Goal: Transaction & Acquisition: Purchase product/service

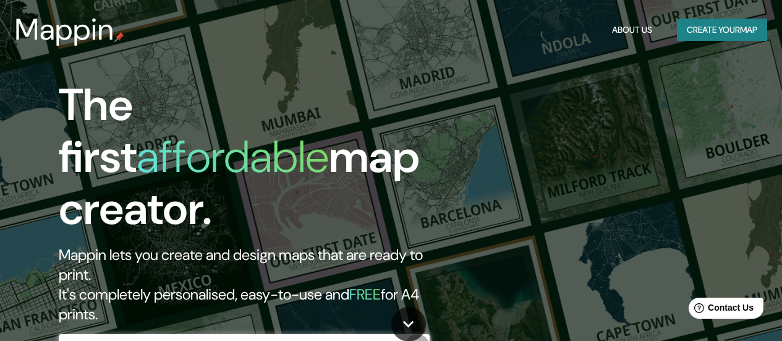
click at [416, 324] on icon "button" at bounding box center [417, 346] width 15 height 15
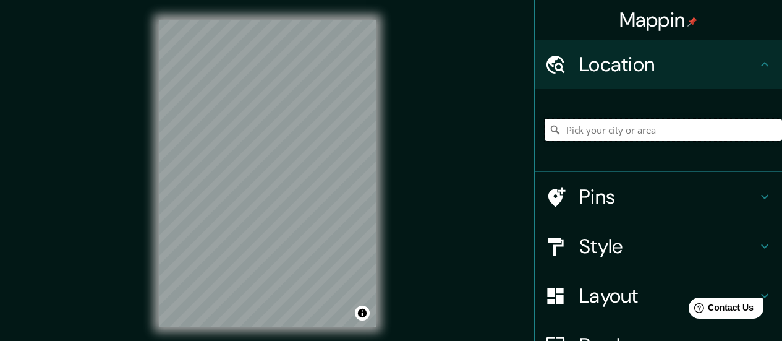
click at [581, 138] on input "Pick your city or area" at bounding box center [664, 130] width 238 height 22
paste input "Localización"
click at [600, 132] on input "Localización" at bounding box center [664, 130] width 238 height 22
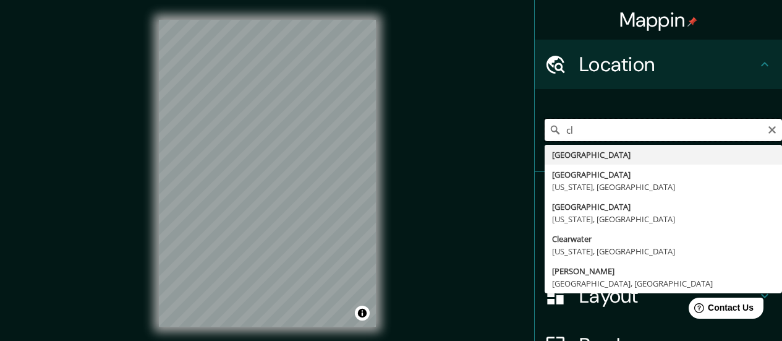
type input "c"
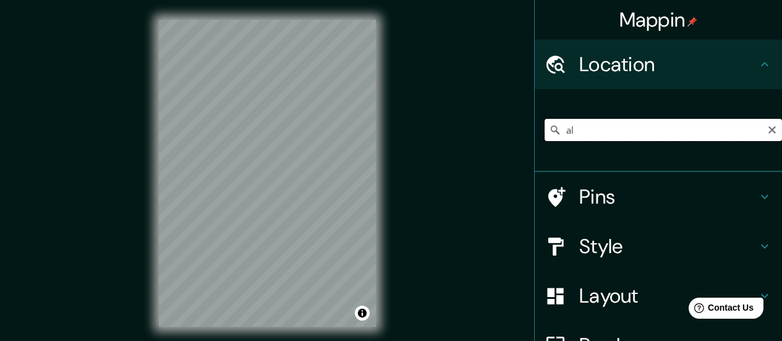
click at [558, 134] on input "al" at bounding box center [664, 130] width 238 height 22
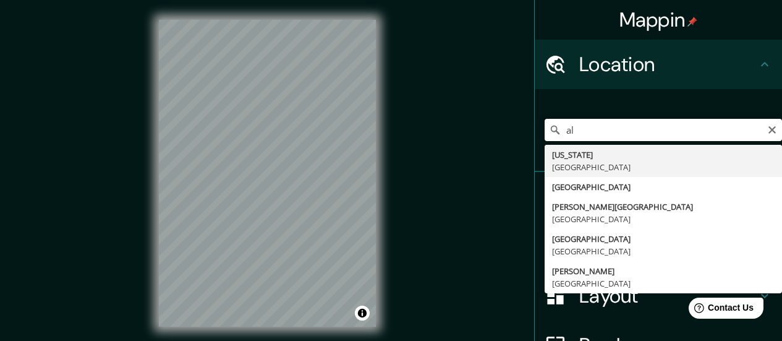
click at [558, 134] on input "al" at bounding box center [664, 130] width 238 height 22
click at [565, 130] on input "al" at bounding box center [664, 130] width 238 height 22
paste input "[GEOGRAPHIC_DATA]"
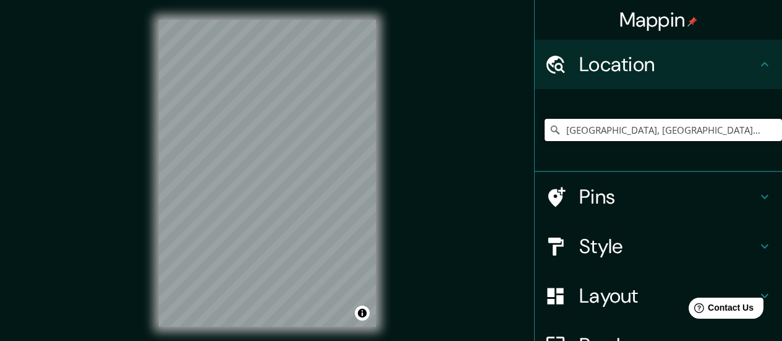
click at [607, 129] on input "[GEOGRAPHIC_DATA], [GEOGRAPHIC_DATA] 2040000, [GEOGRAPHIC_DATA]" at bounding box center [664, 130] width 238 height 22
paste input "Altamira"
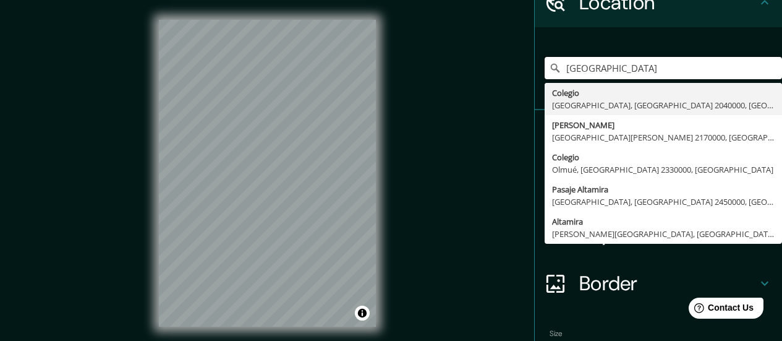
scroll to position [62, 0]
paste input "Peñalolen"
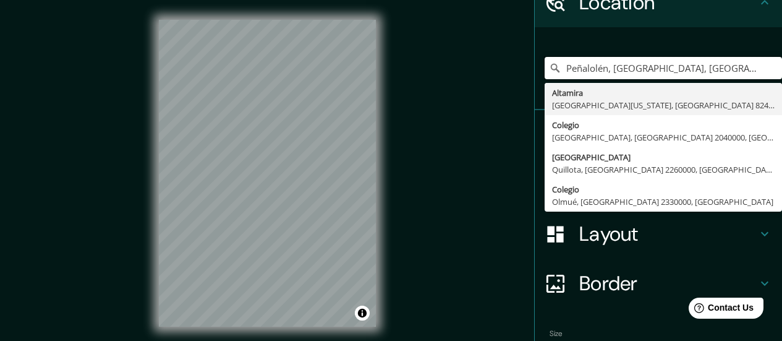
type input "Peñalolén, [GEOGRAPHIC_DATA], [GEOGRAPHIC_DATA]"
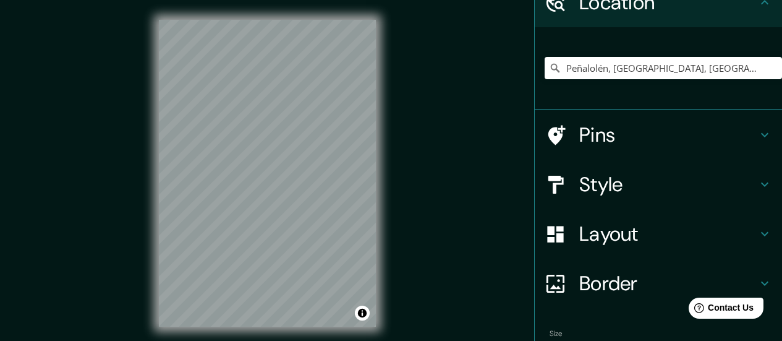
click at [632, 181] on h4 "Style" at bounding box center [669, 184] width 178 height 25
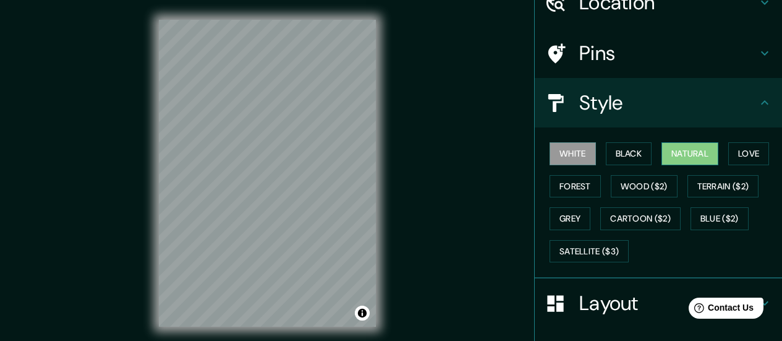
click at [632, 147] on button "Natural" at bounding box center [690, 153] width 57 height 23
click at [575, 188] on button "Forest" at bounding box center [575, 186] width 51 height 23
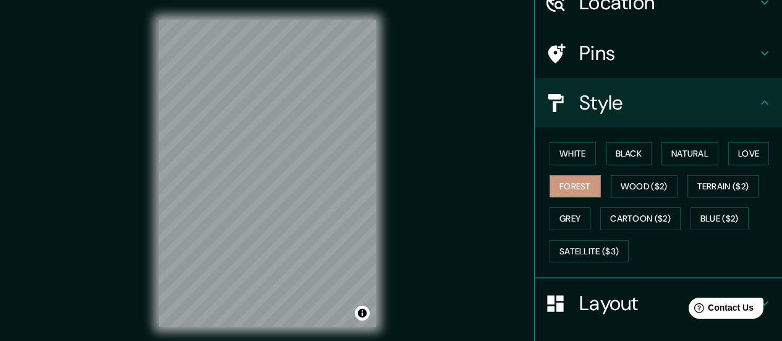
click at [627, 197] on div "White Black Natural Love Forest Wood ($2) Terrain ($2) Grey Cartoon ($2) Blue (…" at bounding box center [664, 202] width 238 height 130
click at [632, 189] on button "Wood ($2)" at bounding box center [644, 186] width 67 height 23
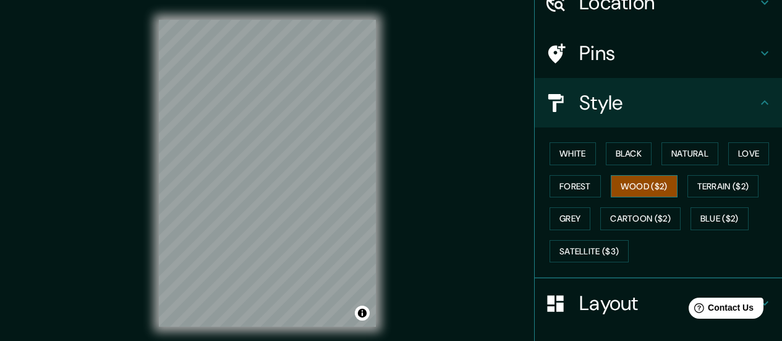
click at [632, 189] on button "Wood ($2)" at bounding box center [644, 186] width 67 height 23
click at [632, 181] on button "Terrain ($2)" at bounding box center [724, 186] width 72 height 23
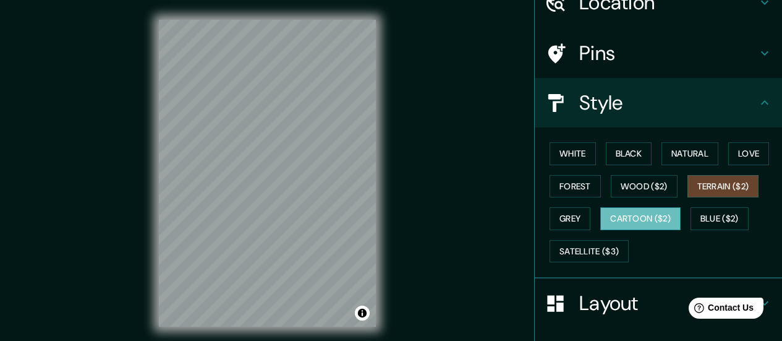
click at [632, 207] on button "Cartoon ($2)" at bounding box center [641, 218] width 80 height 23
click at [632, 196] on button "Terrain ($2)" at bounding box center [724, 186] width 72 height 23
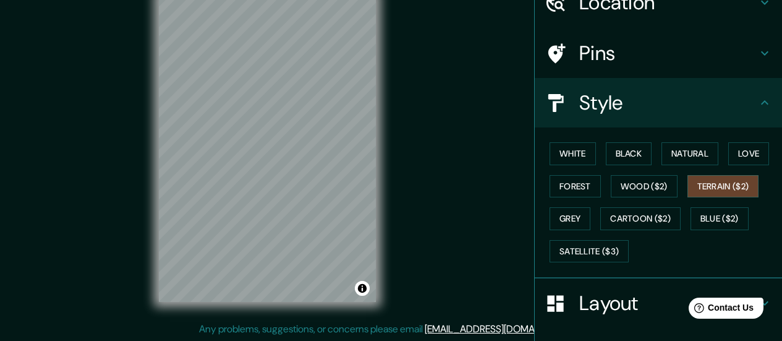
scroll to position [25, 0]
drag, startPoint x: 715, startPoint y: 226, endPoint x: 706, endPoint y: 222, distance: 9.7
click at [632, 225] on button "Blue ($2)" at bounding box center [720, 218] width 58 height 23
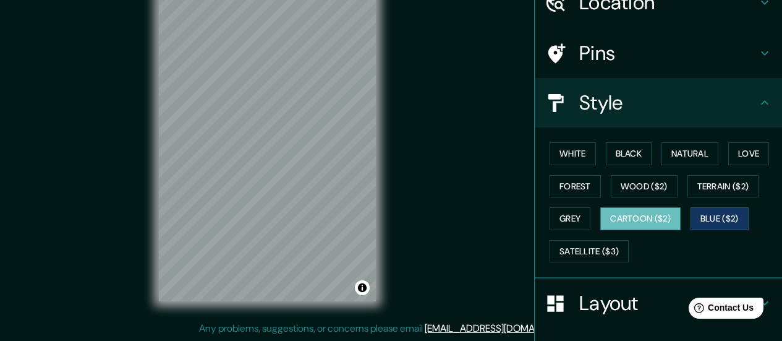
click at [624, 222] on button "Cartoon ($2)" at bounding box center [641, 218] width 80 height 23
click at [632, 150] on button "Black" at bounding box center [629, 153] width 46 height 23
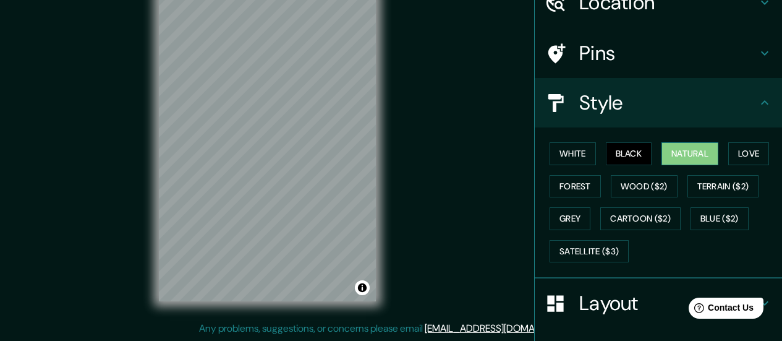
click at [632, 152] on button "Natural" at bounding box center [690, 153] width 57 height 23
click at [577, 182] on button "Forest" at bounding box center [575, 186] width 51 height 23
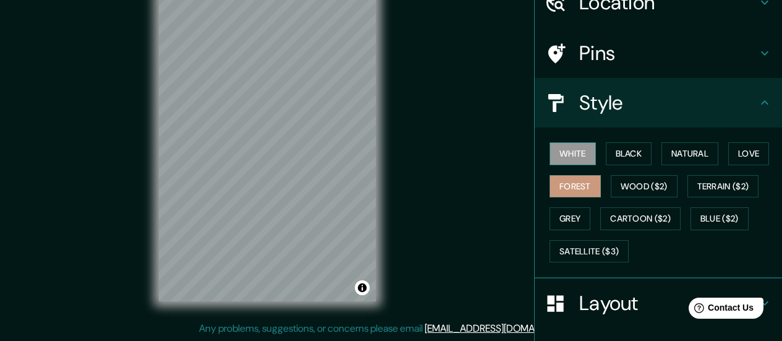
click at [579, 145] on button "White" at bounding box center [573, 153] width 46 height 23
click at [631, 151] on button "Black" at bounding box center [629, 153] width 46 height 23
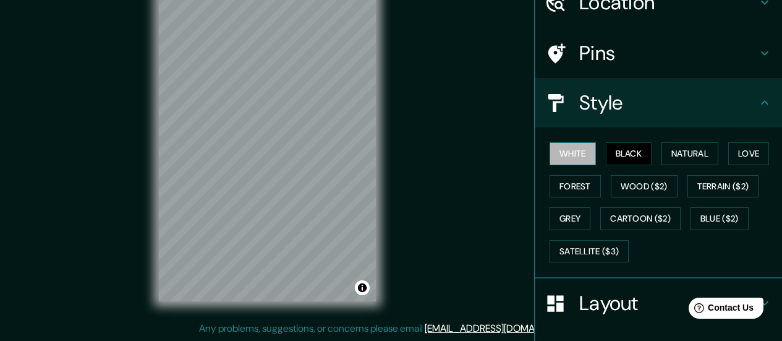
click at [557, 156] on button "White" at bounding box center [573, 153] width 46 height 23
click at [158, 108] on div "© Mapbox © OpenStreetMap Improve this map" at bounding box center [267, 148] width 257 height 346
click at [617, 143] on button "Black" at bounding box center [629, 153] width 46 height 23
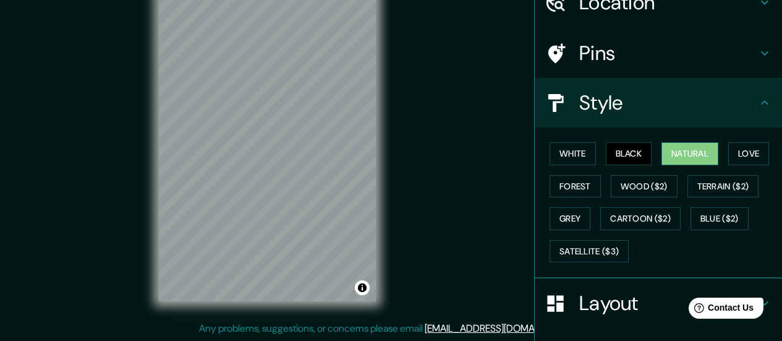
click at [632, 156] on button "Natural" at bounding box center [690, 153] width 57 height 23
click at [632, 158] on button "Love" at bounding box center [749, 153] width 41 height 23
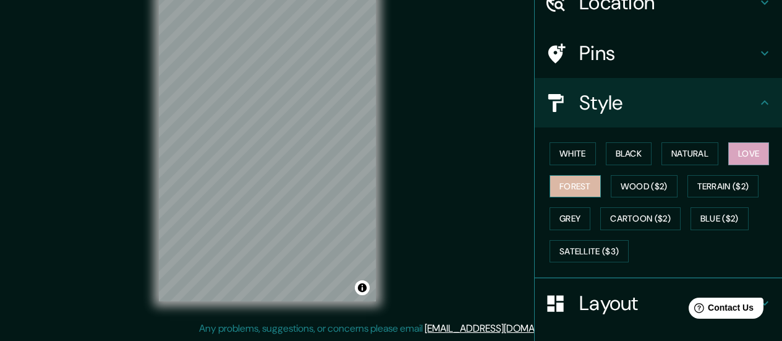
click at [589, 179] on button "Forest" at bounding box center [575, 186] width 51 height 23
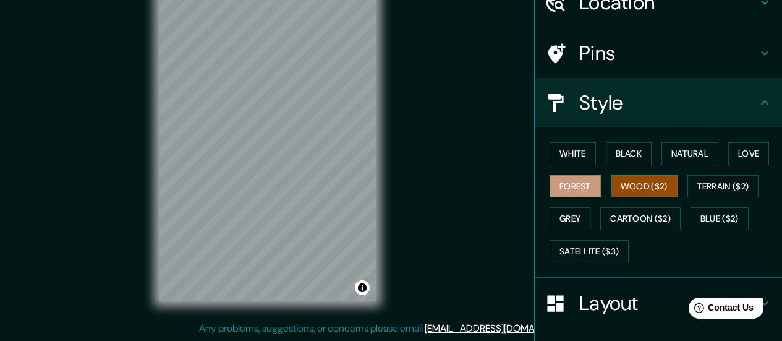
drag, startPoint x: 629, startPoint y: 183, endPoint x: 634, endPoint y: 176, distance: 8.9
click at [632, 178] on button "Wood ($2)" at bounding box center [644, 186] width 67 height 23
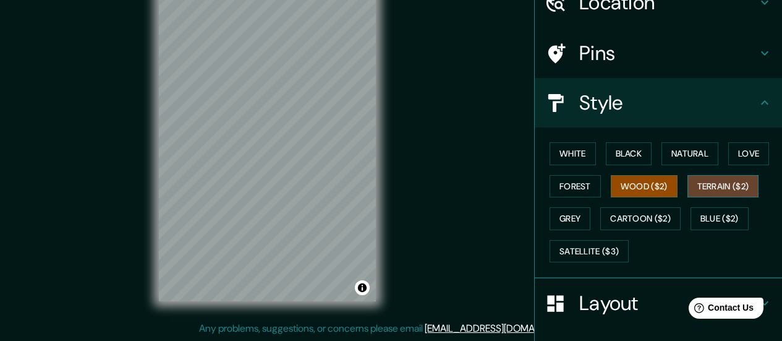
click at [632, 183] on button "Terrain ($2)" at bounding box center [724, 186] width 72 height 23
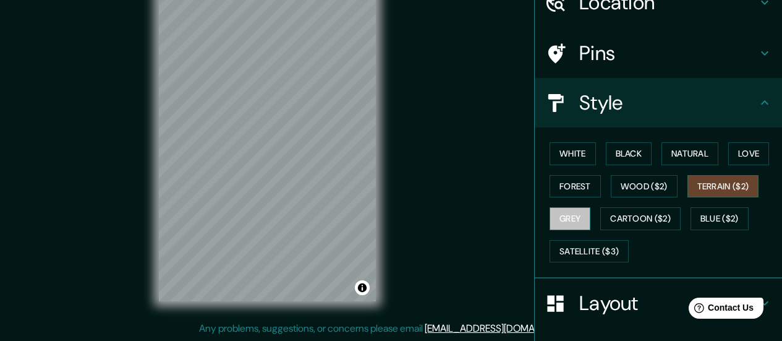
click at [559, 225] on button "Grey" at bounding box center [570, 218] width 41 height 23
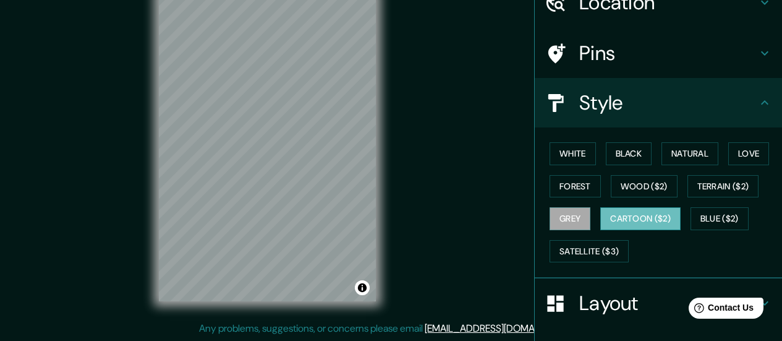
click at [609, 225] on button "Cartoon ($2)" at bounding box center [641, 218] width 80 height 23
click at [632, 209] on button "Blue ($2)" at bounding box center [720, 218] width 58 height 23
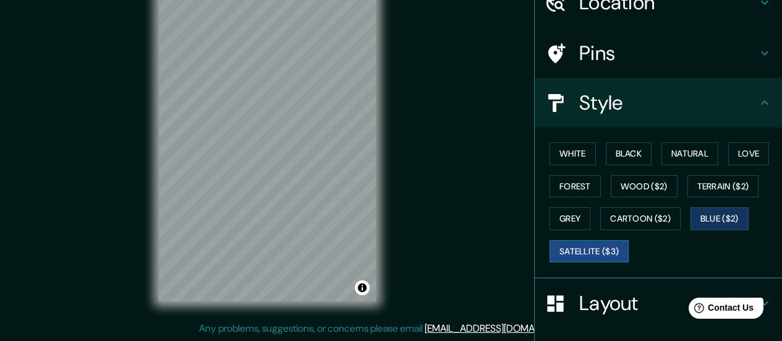
click at [581, 252] on button "Satellite ($3)" at bounding box center [589, 251] width 79 height 23
click at [601, 179] on div "White Black Natural Love Forest Wood ($2) Terrain ($2) Grey Cartoon ($2) Blue (…" at bounding box center [664, 202] width 238 height 130
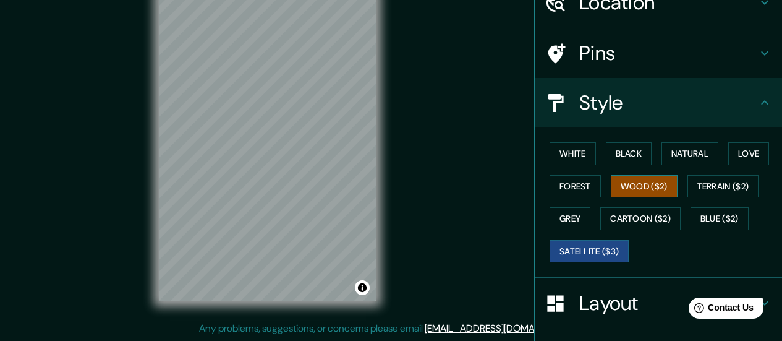
click at [613, 190] on button "Wood ($2)" at bounding box center [644, 186] width 67 height 23
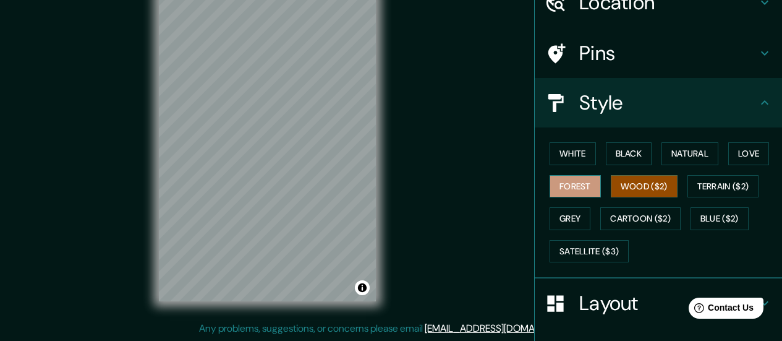
click at [589, 183] on button "Forest" at bounding box center [575, 186] width 51 height 23
click at [632, 187] on button "Wood ($2)" at bounding box center [644, 186] width 67 height 23
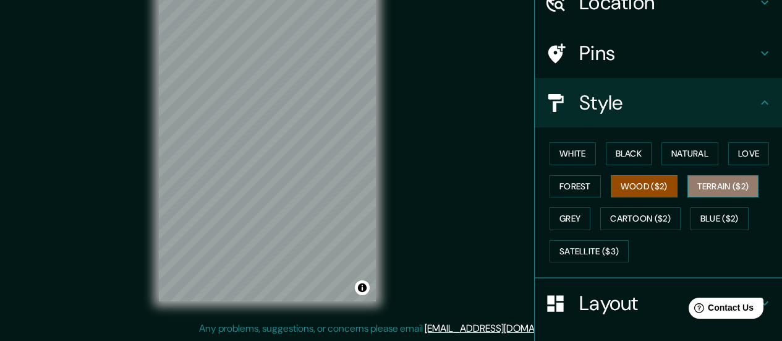
click at [632, 181] on button "Terrain ($2)" at bounding box center [724, 186] width 72 height 23
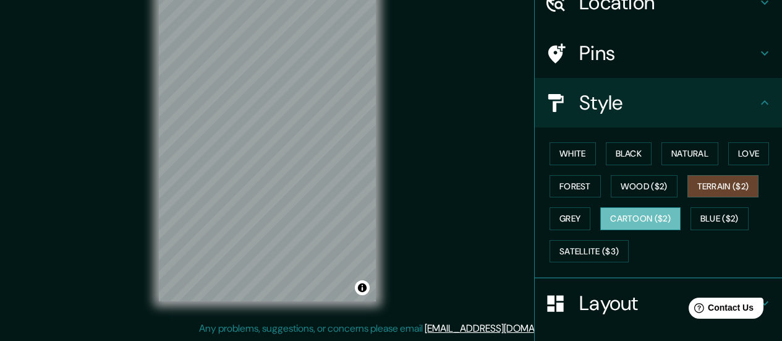
click at [632, 218] on button "Cartoon ($2)" at bounding box center [641, 218] width 80 height 23
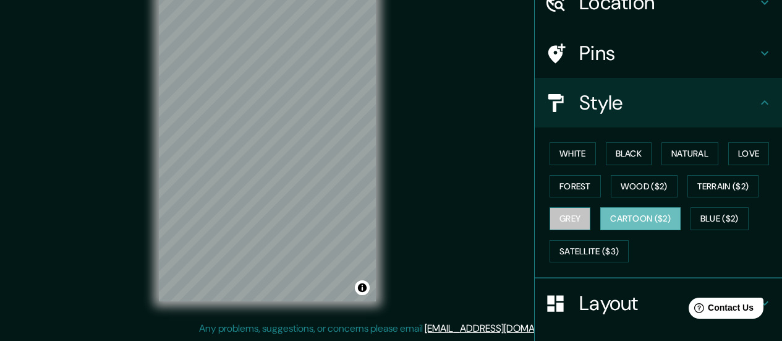
click at [562, 218] on button "Grey" at bounding box center [570, 218] width 41 height 23
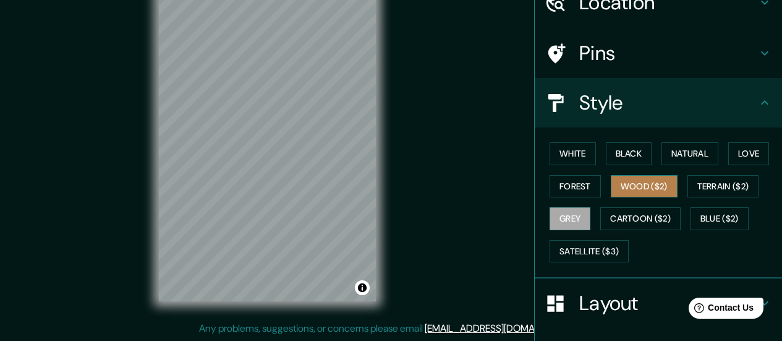
click at [630, 186] on button "Wood ($2)" at bounding box center [644, 186] width 67 height 23
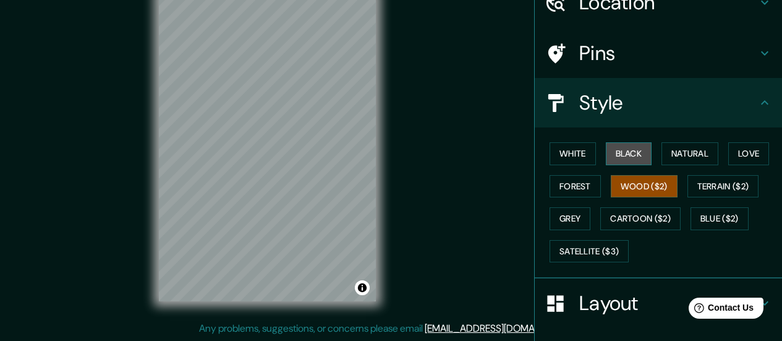
click at [625, 157] on button "Black" at bounding box center [629, 153] width 46 height 23
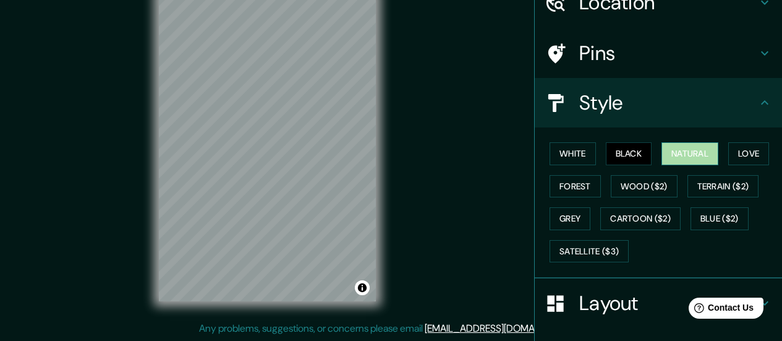
click at [632, 156] on button "Natural" at bounding box center [690, 153] width 57 height 23
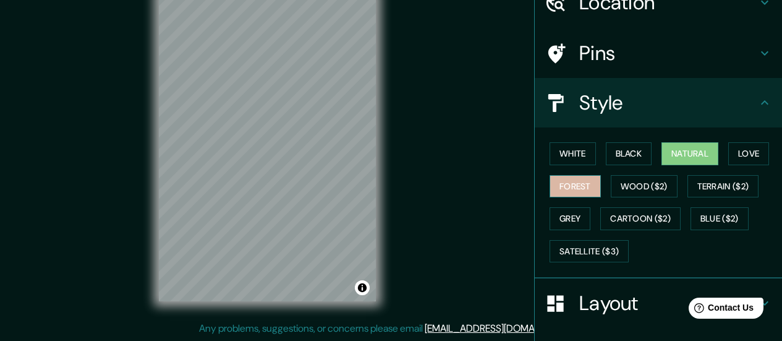
click at [583, 181] on button "Forest" at bounding box center [575, 186] width 51 height 23
click at [632, 148] on button "Natural" at bounding box center [690, 153] width 57 height 23
click at [591, 172] on div "White Black Natural Love Forest Wood ($2) Terrain ($2) Grey Cartoon ($2) Blue (…" at bounding box center [664, 202] width 238 height 130
click at [579, 181] on button "Forest" at bounding box center [575, 186] width 51 height 23
